Goal: Task Accomplishment & Management: Manage account settings

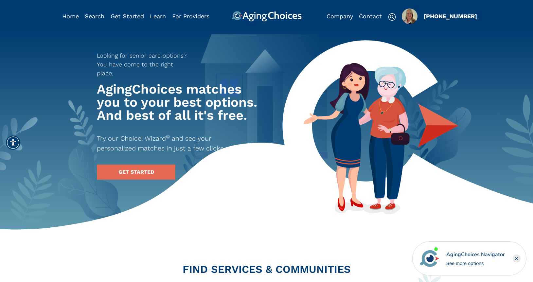
click at [406, 16] on img "Popover trigger" at bounding box center [410, 17] width 16 height 16
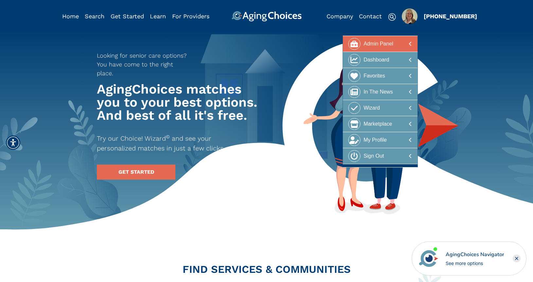
click at [379, 44] on div "Admin Panel" at bounding box center [378, 44] width 30 height 12
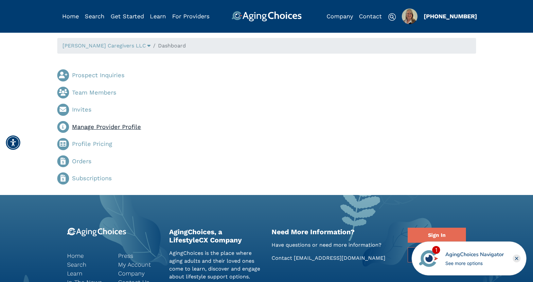
click at [99, 128] on link "Manage Provider Profile" at bounding box center [106, 126] width 69 height 7
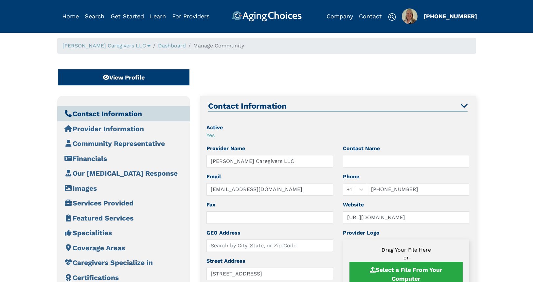
type input "[STREET_ADDRESS]"
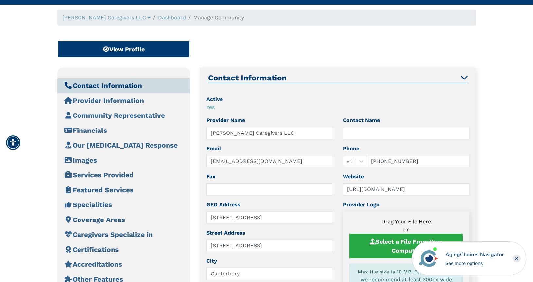
scroll to position [29, 0]
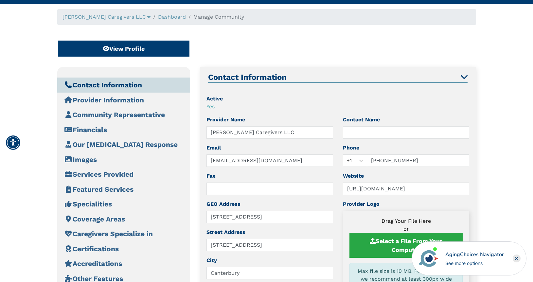
click at [519, 259] on rect "Close" at bounding box center [517, 259] width 8 height 8
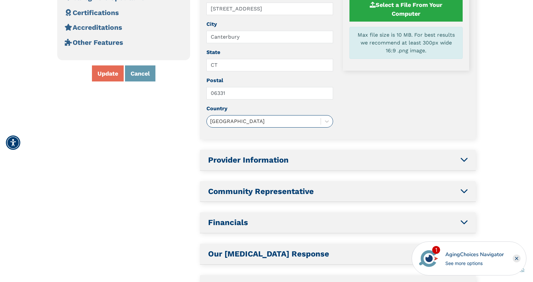
scroll to position [741, 0]
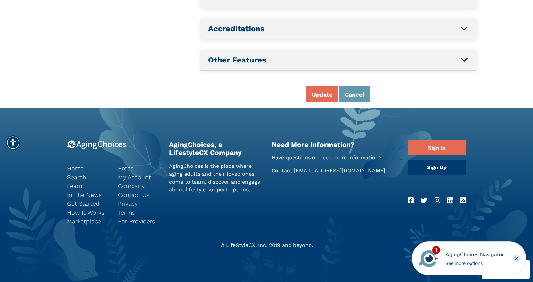
click at [515, 256] on rect "Close" at bounding box center [517, 259] width 8 height 8
click at [516, 257] on rect "Close" at bounding box center [517, 259] width 8 height 8
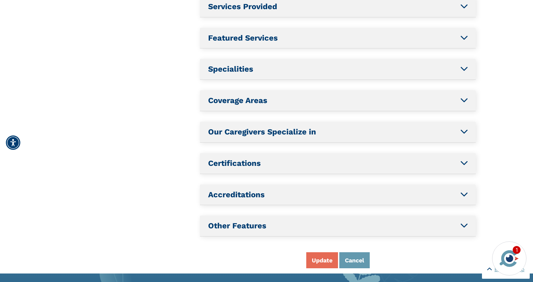
scroll to position [576, 0]
